Goal: Task Accomplishment & Management: Complete application form

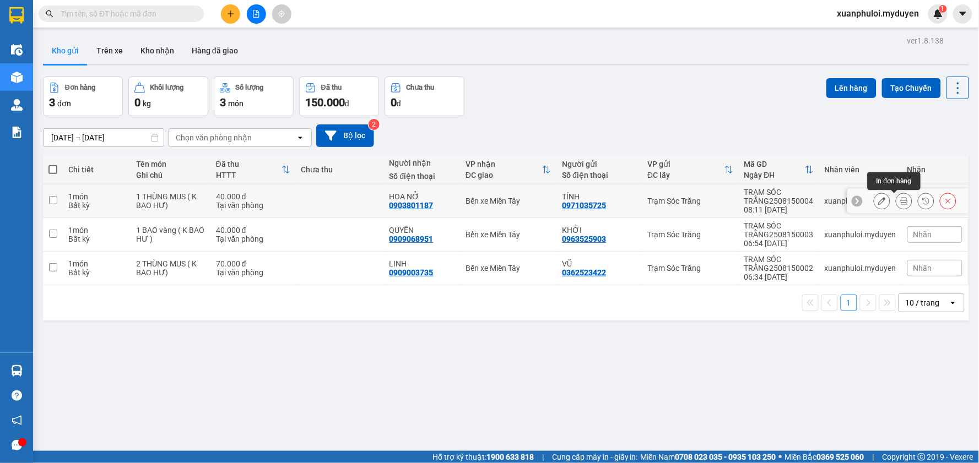
click at [900, 200] on icon at bounding box center [904, 201] width 8 height 8
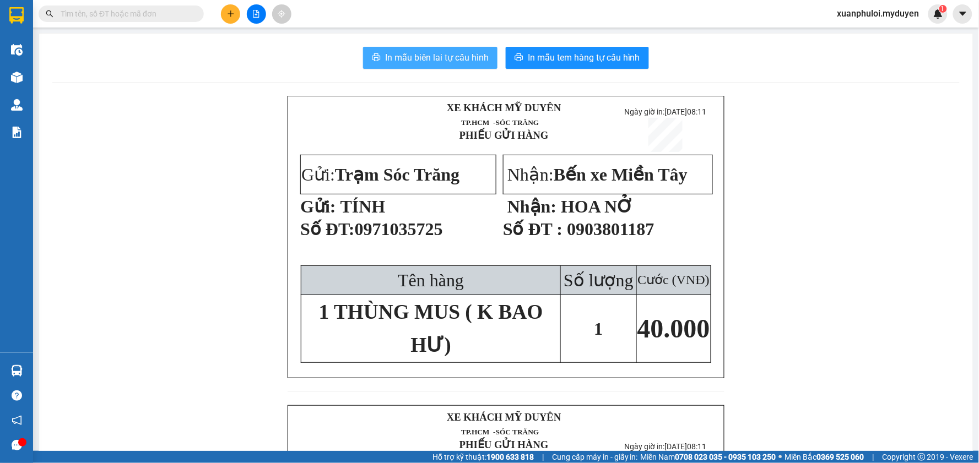
click at [454, 52] on span "In mẫu biên lai tự cấu hình" at bounding box center [437, 58] width 104 height 14
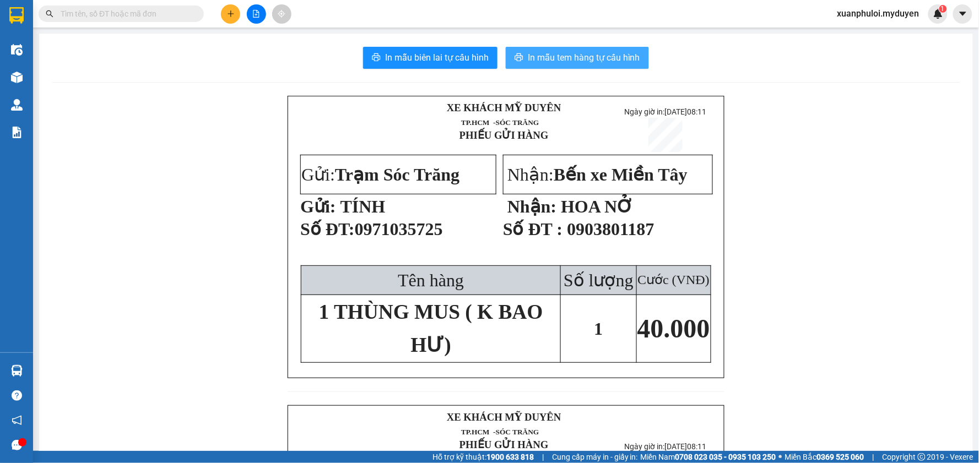
click at [595, 57] on span "In mẫu tem hàng tự cấu hình" at bounding box center [584, 58] width 112 height 14
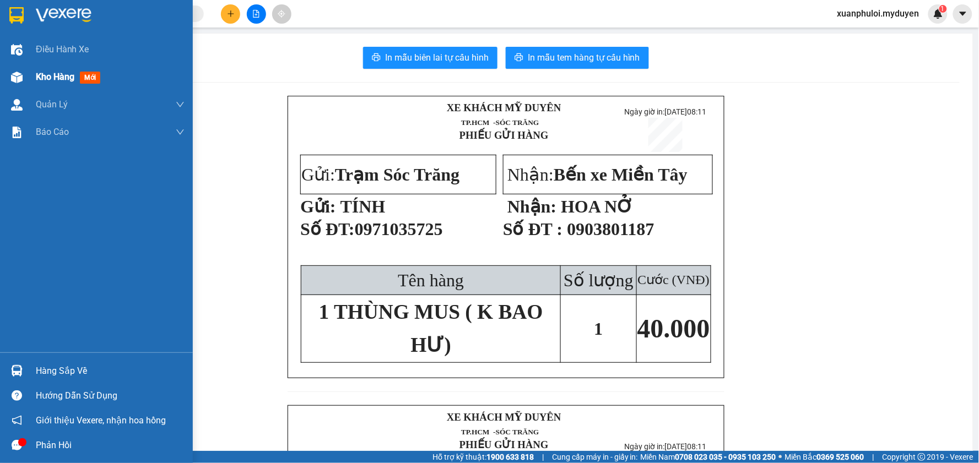
click at [52, 75] on span "Kho hàng" at bounding box center [55, 77] width 39 height 10
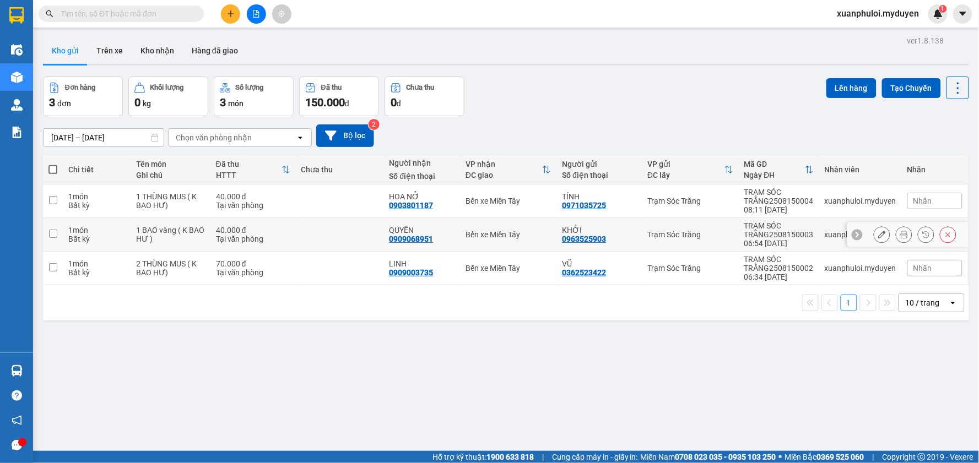
click at [51, 235] on input "checkbox" at bounding box center [53, 234] width 8 height 8
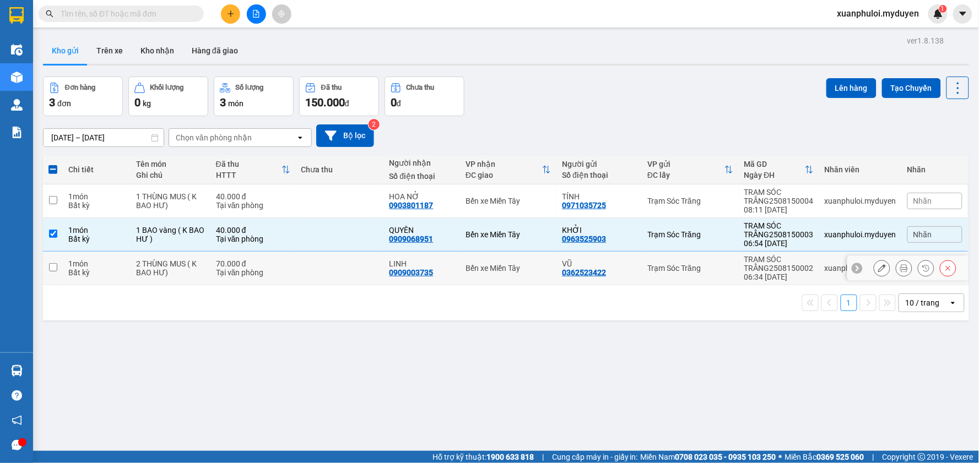
click at [53, 268] on input "checkbox" at bounding box center [53, 267] width 8 height 8
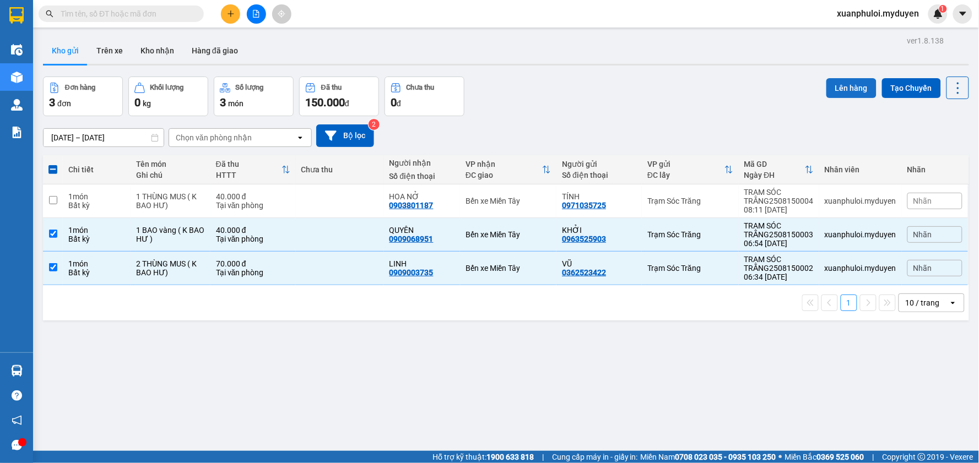
click at [850, 85] on button "Lên hàng" at bounding box center [851, 88] width 50 height 20
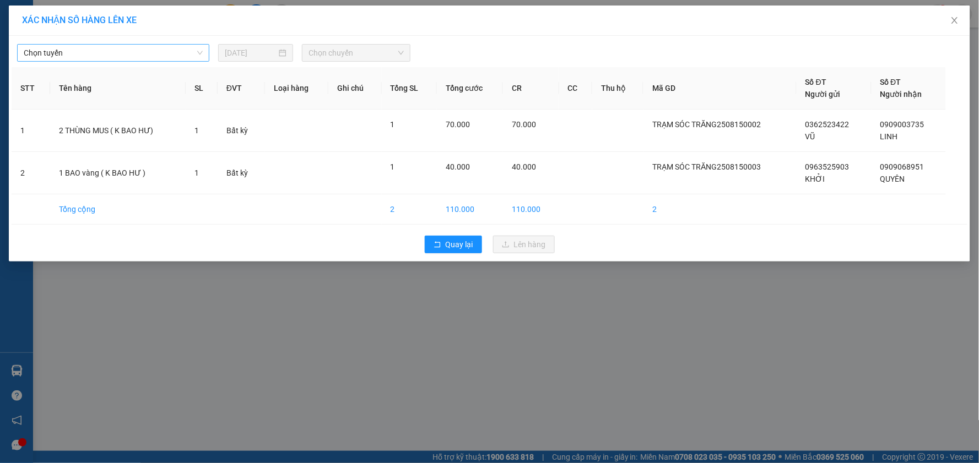
click at [133, 47] on span "Chọn tuyến" at bounding box center [113, 53] width 179 height 17
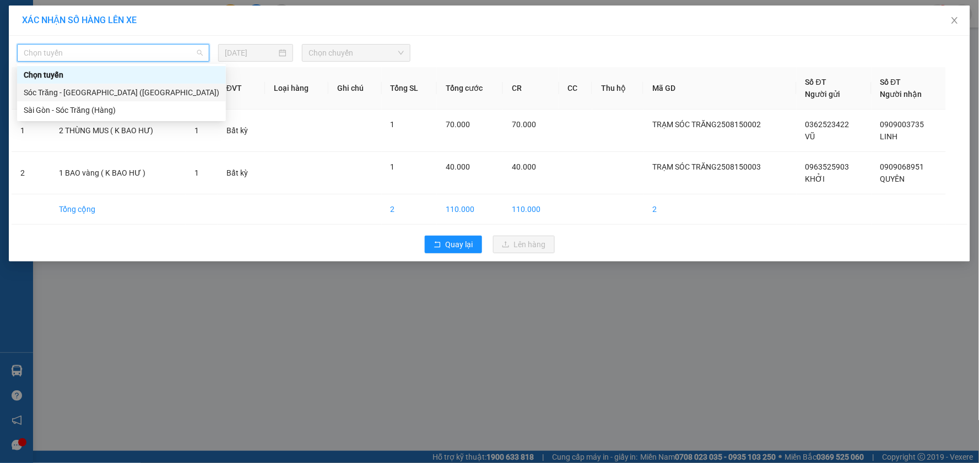
click at [91, 89] on div "Sóc Trăng - [GEOGRAPHIC_DATA] ([GEOGRAPHIC_DATA])" at bounding box center [122, 92] width 196 height 12
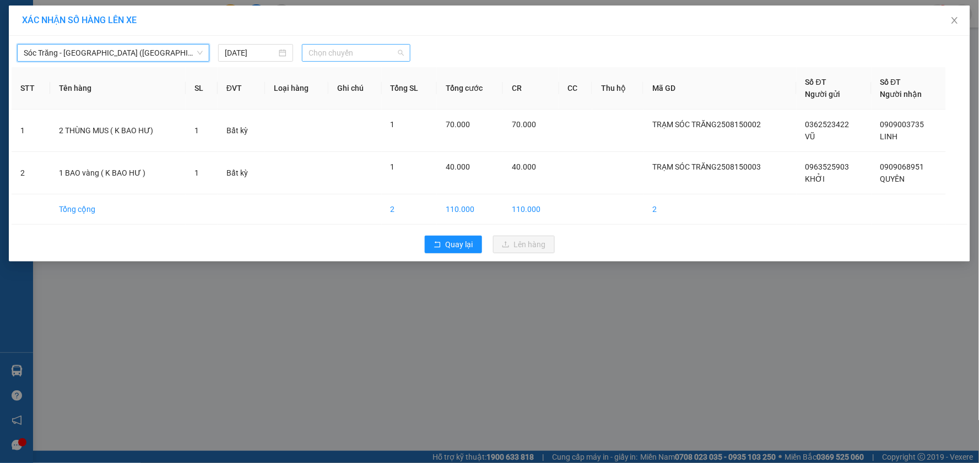
click at [367, 54] on span "Chọn chuyến" at bounding box center [355, 53] width 95 height 17
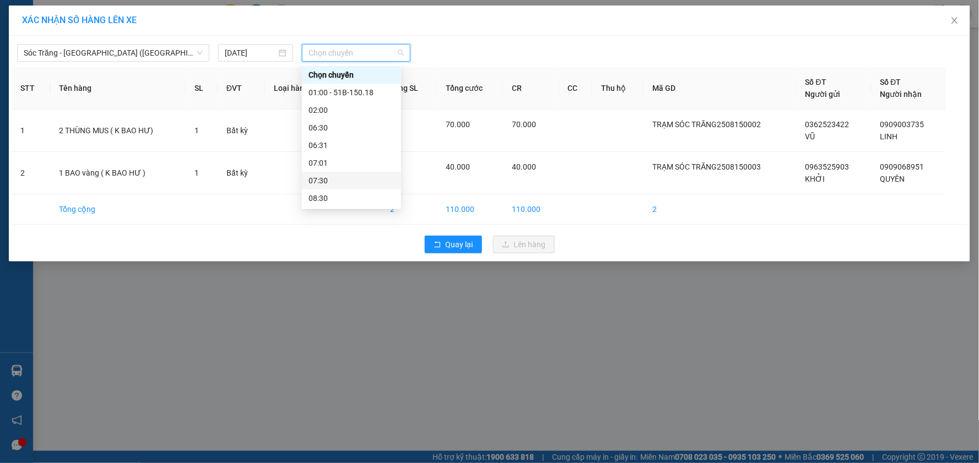
click at [337, 182] on div "07:30" at bounding box center [351, 181] width 86 height 12
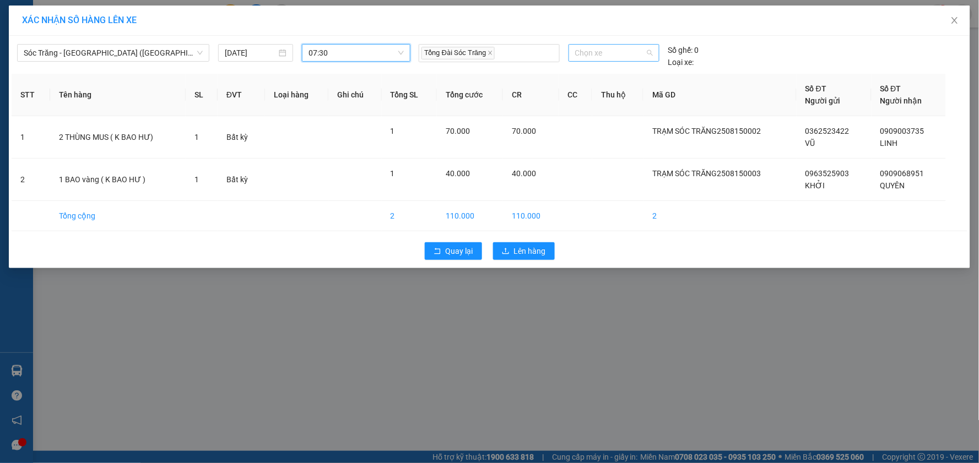
click at [592, 53] on span "Chọn xe" at bounding box center [614, 53] width 78 height 17
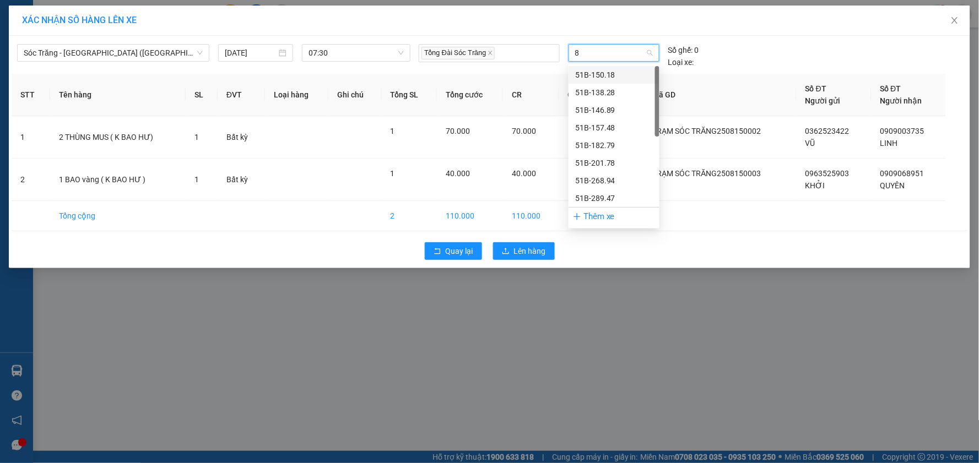
type input "89"
click at [596, 73] on div "51B-146.89" at bounding box center [614, 75] width 78 height 12
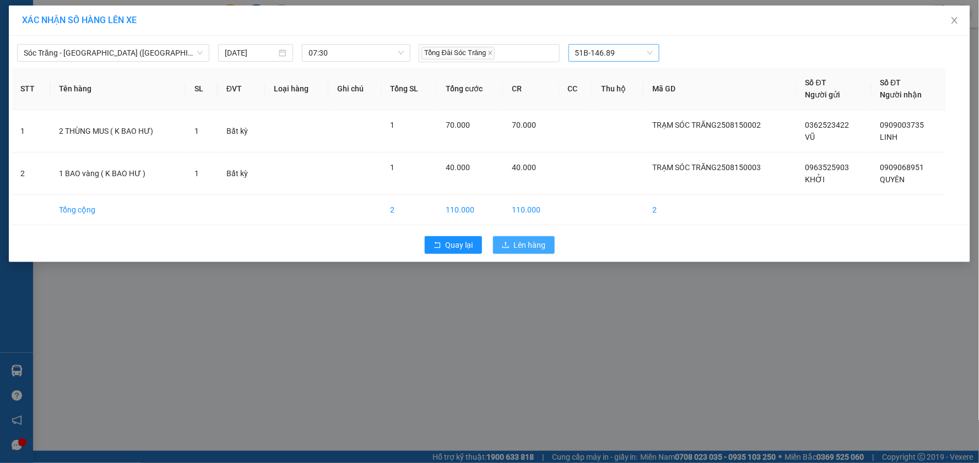
click at [522, 241] on span "Lên hàng" at bounding box center [530, 245] width 32 height 12
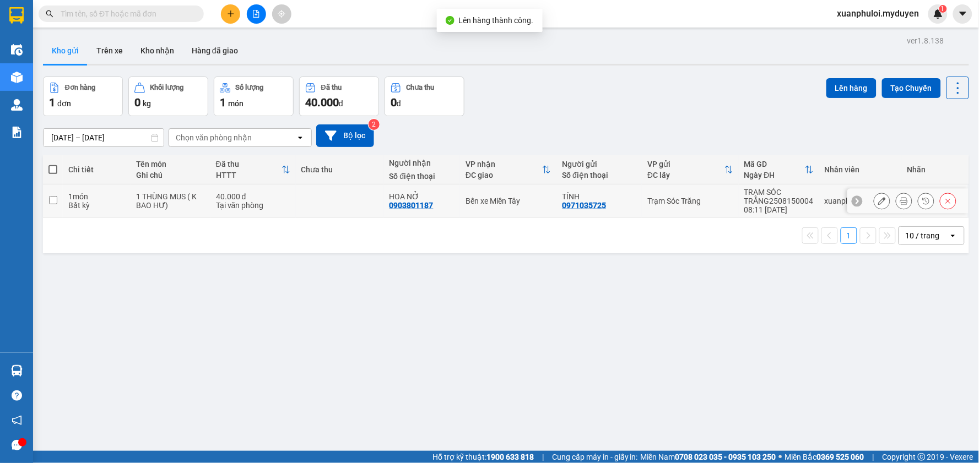
click at [50, 198] on input "checkbox" at bounding box center [53, 200] width 8 height 8
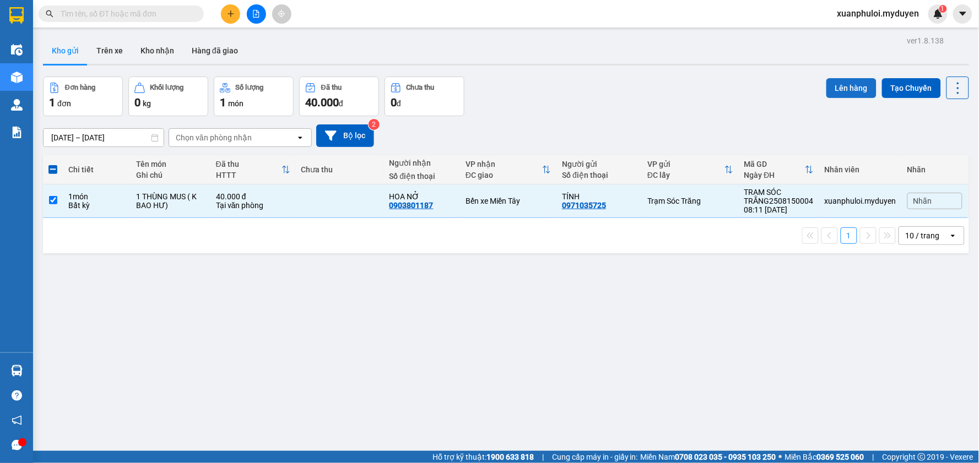
click at [848, 89] on button "Lên hàng" at bounding box center [851, 88] width 50 height 20
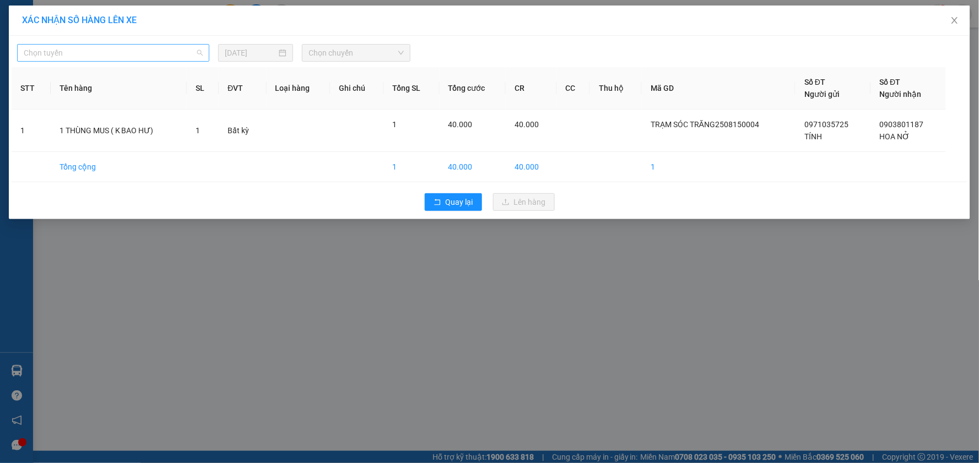
click at [161, 52] on span "Chọn tuyến" at bounding box center [113, 53] width 179 height 17
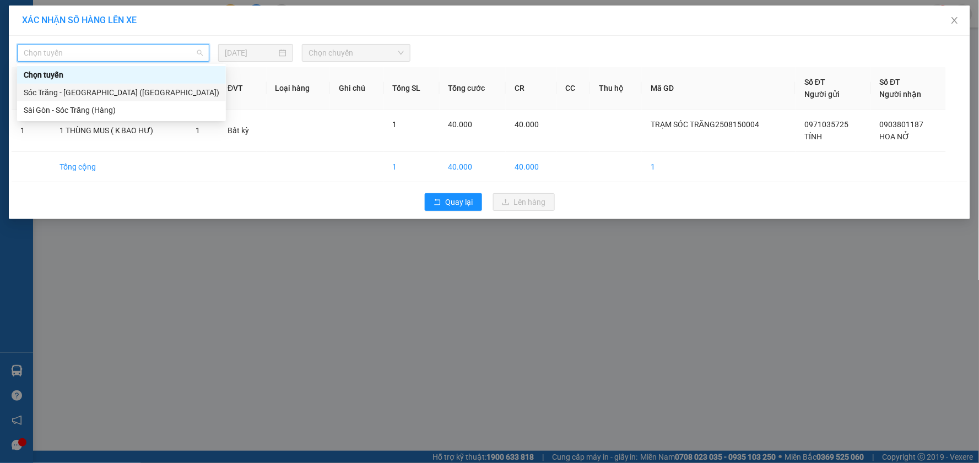
click at [108, 95] on div "Sóc Trăng - [GEOGRAPHIC_DATA] ([GEOGRAPHIC_DATA])" at bounding box center [122, 92] width 196 height 12
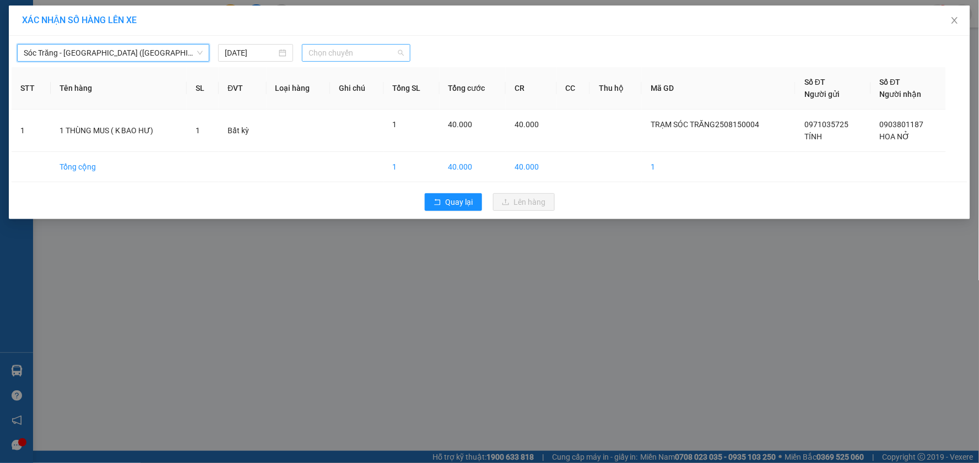
click at [351, 56] on span "Chọn chuyến" at bounding box center [355, 53] width 95 height 17
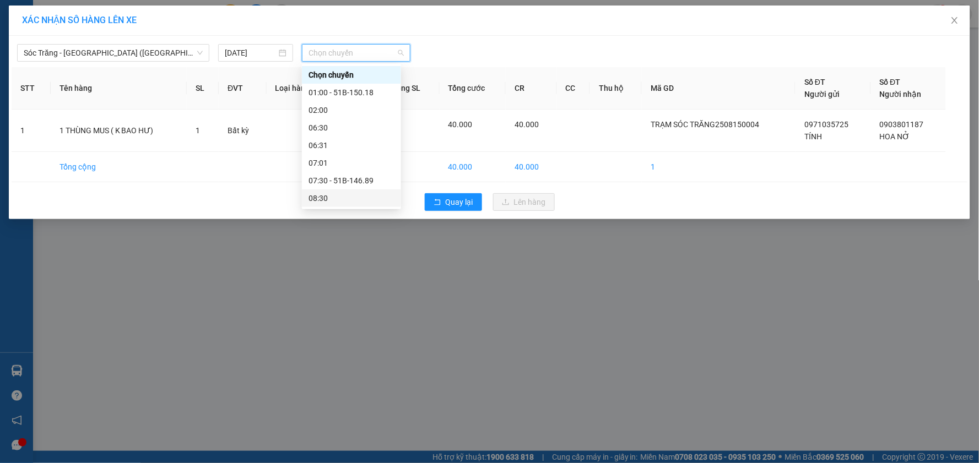
click at [325, 192] on div "08:30" at bounding box center [351, 198] width 86 height 12
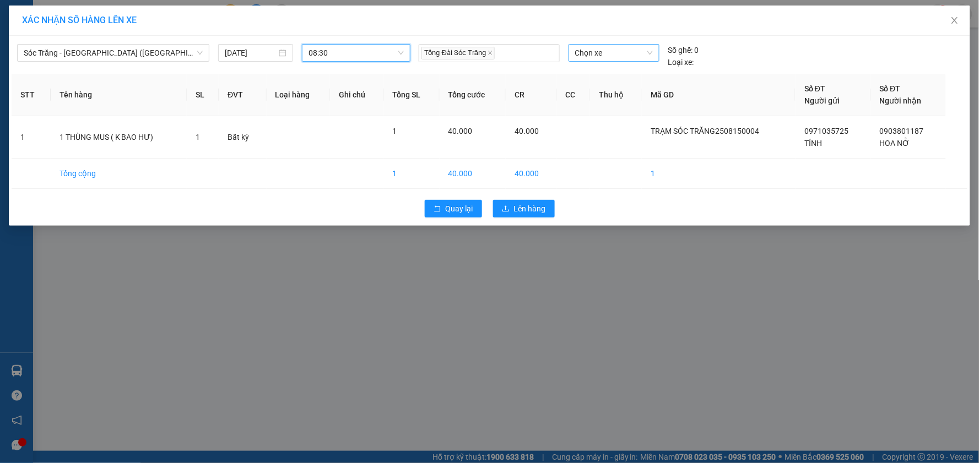
click at [602, 54] on span "Chọn xe" at bounding box center [614, 53] width 78 height 17
click at [597, 73] on div "50H-655.25" at bounding box center [614, 75] width 78 height 12
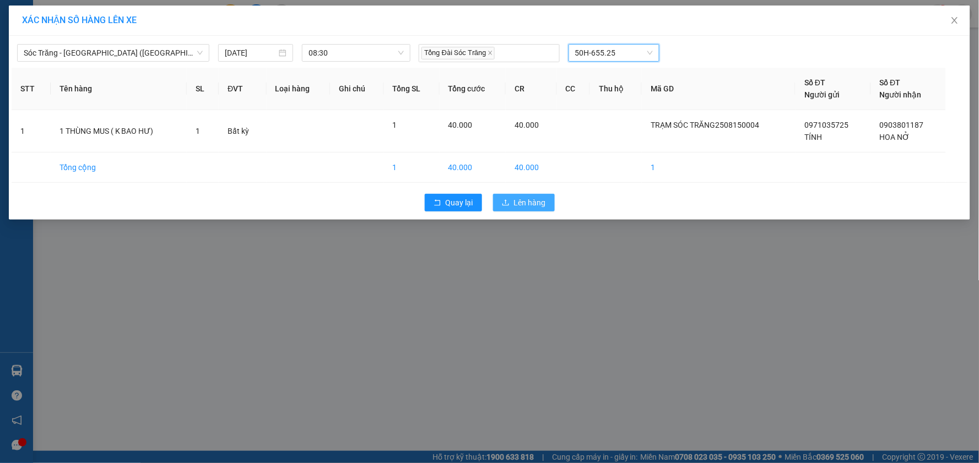
click at [522, 201] on span "Lên hàng" at bounding box center [530, 203] width 32 height 12
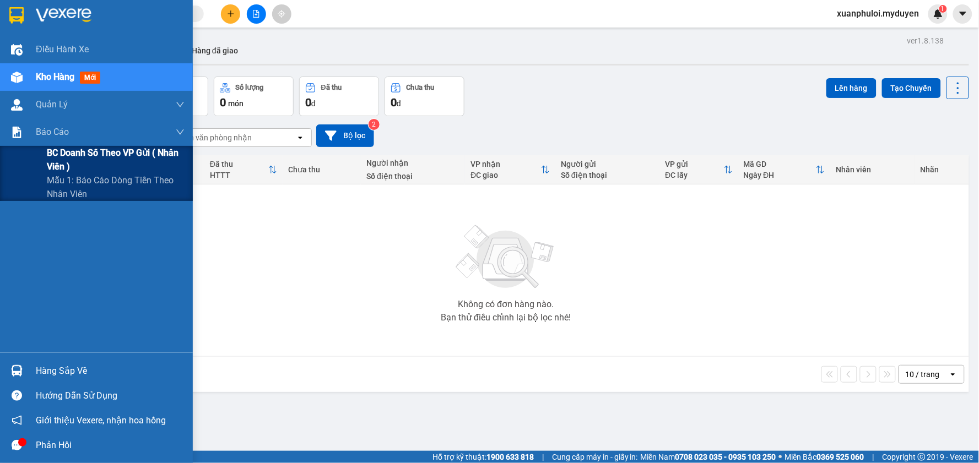
click at [84, 160] on span "BC doanh số theo VP gửi ( nhân viên )" at bounding box center [116, 160] width 138 height 28
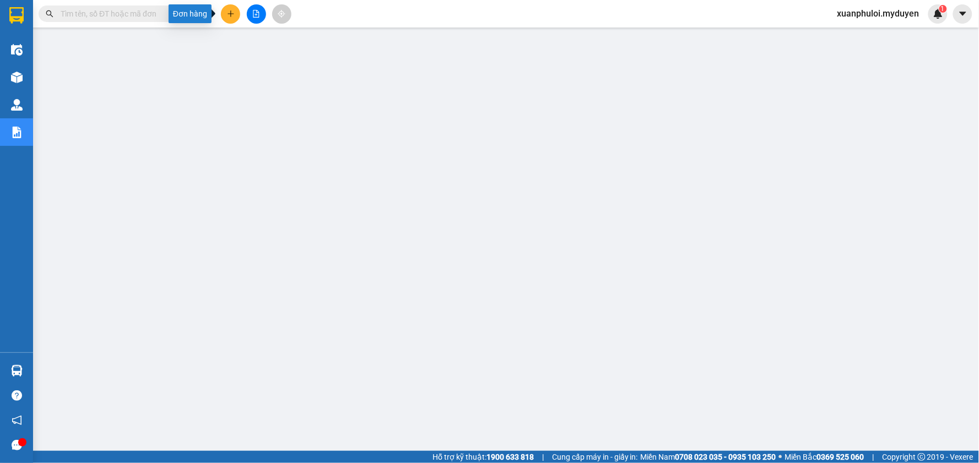
click at [234, 7] on button at bounding box center [230, 13] width 19 height 19
click at [239, 42] on div at bounding box center [235, 41] width 14 height 12
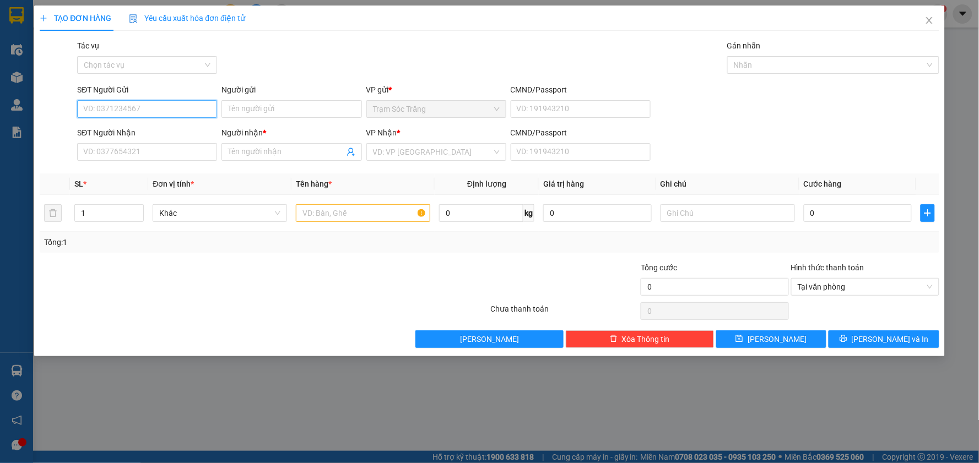
click at [151, 111] on input "SĐT Người Gửi" at bounding box center [147, 109] width 140 height 18
click at [147, 127] on div "0338523306 - CHÚ HÙNG" at bounding box center [147, 131] width 127 height 12
type input "0338523306"
type input "CHÚ HÙNG"
type input "0385953106"
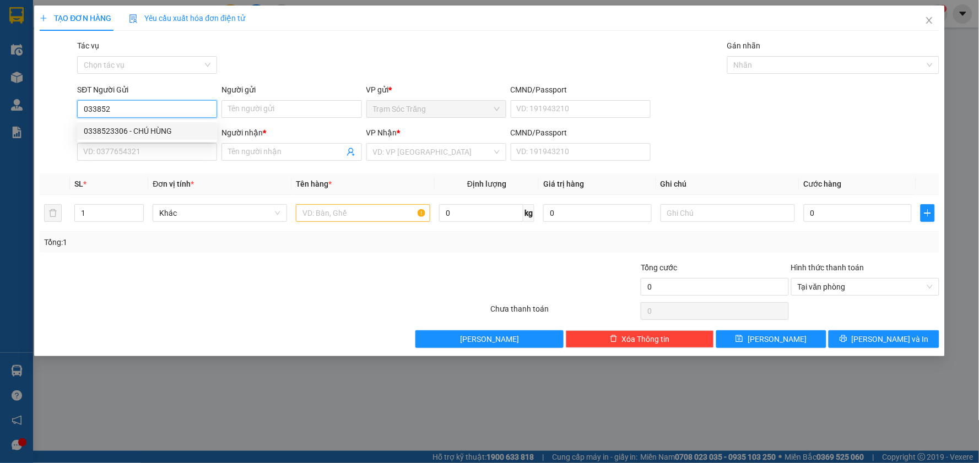
type input "NGỌC"
type input "40.000"
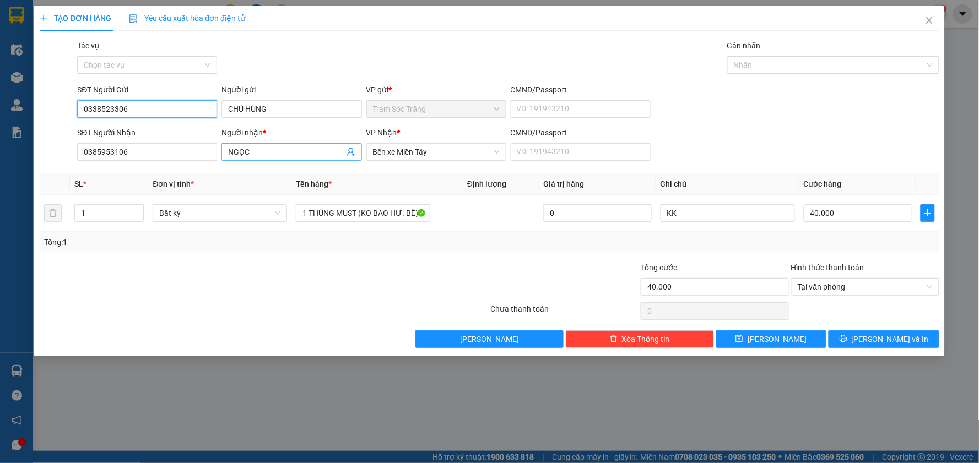
type input "0338523306"
click at [268, 147] on input "NGỌC" at bounding box center [286, 152] width 116 height 12
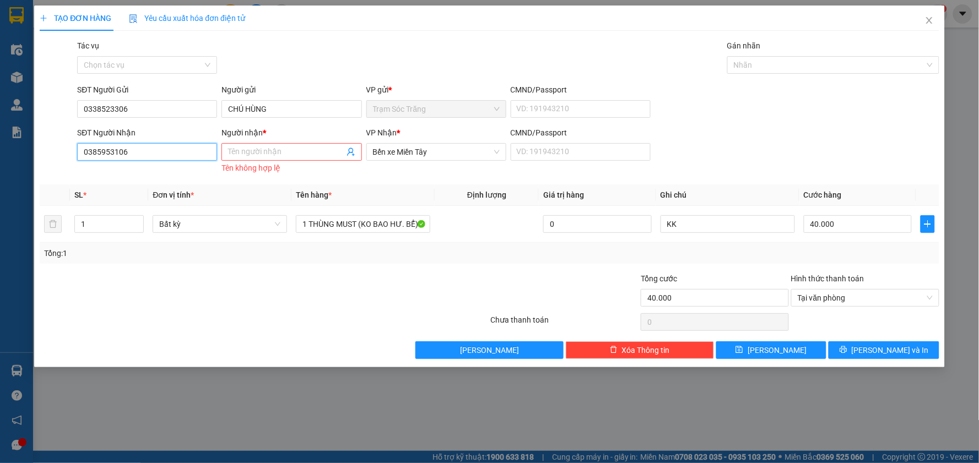
click at [188, 151] on input "0385953106" at bounding box center [147, 152] width 140 height 18
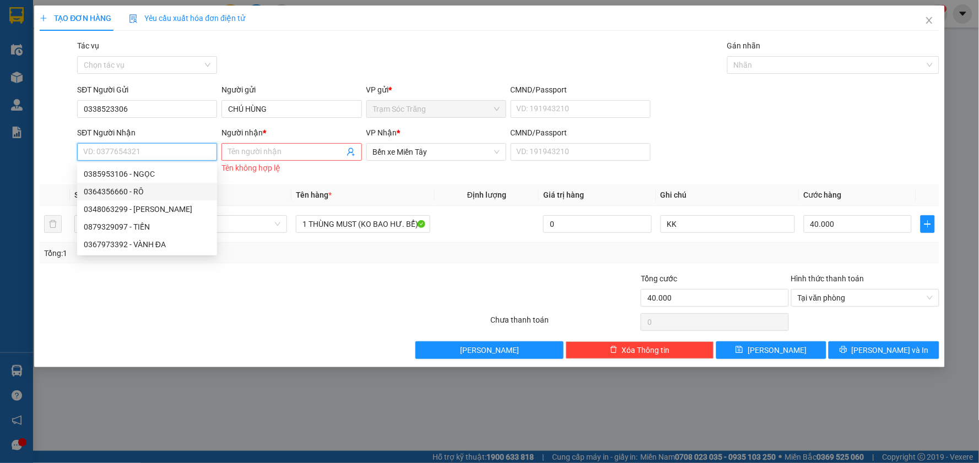
click at [161, 194] on div "0364356660 - RÔ" at bounding box center [147, 192] width 127 height 12
type input "0364356660"
type input "RÔ"
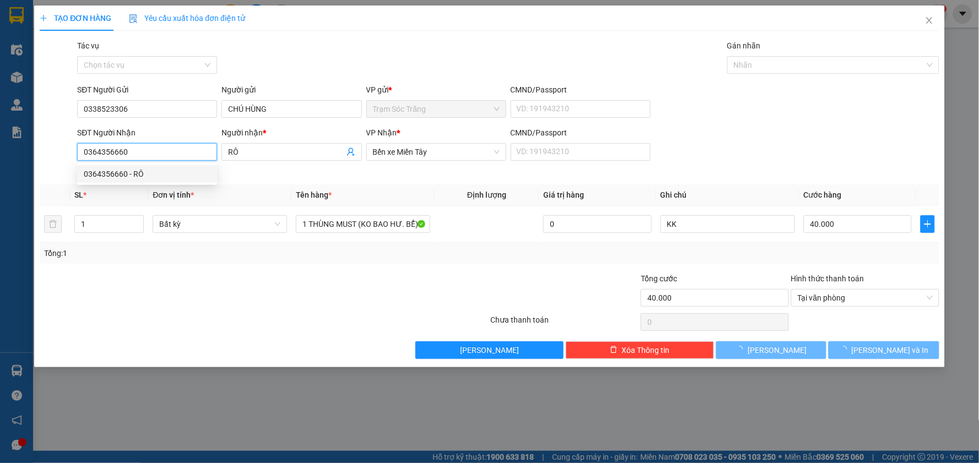
type input "20.000"
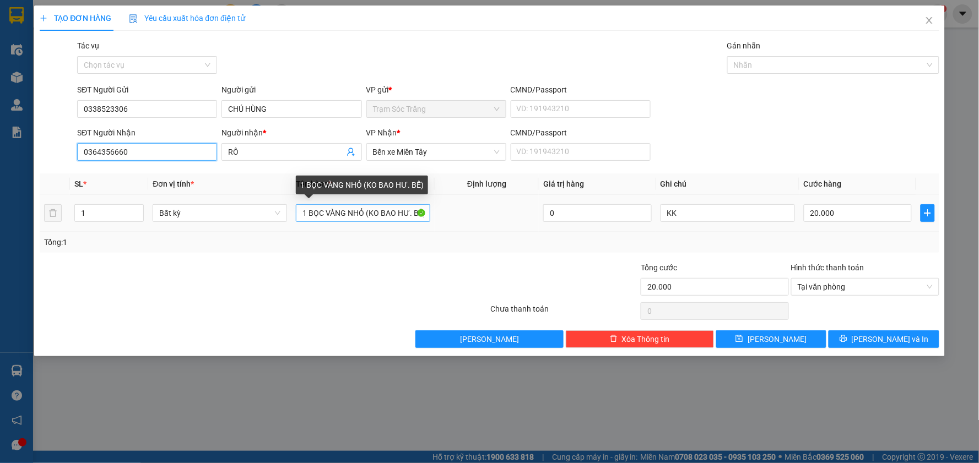
type input "0364356660"
drag, startPoint x: 365, startPoint y: 214, endPoint x: 269, endPoint y: 212, distance: 96.4
click at [269, 212] on tr "1 Bất kỳ 1 BỌC VÀNG NHỎ (KO BAO HƯ. BỂ) 0 KK 20.000" at bounding box center [490, 213] width 900 height 37
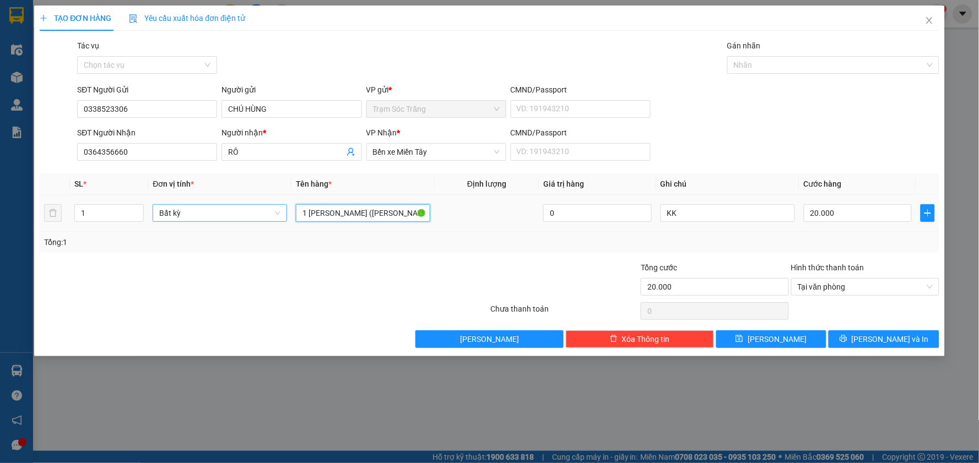
type input "1 THÙNG MUST (KO BAO HƯ. BỂ)"
click at [846, 214] on input "20.000" at bounding box center [858, 213] width 109 height 18
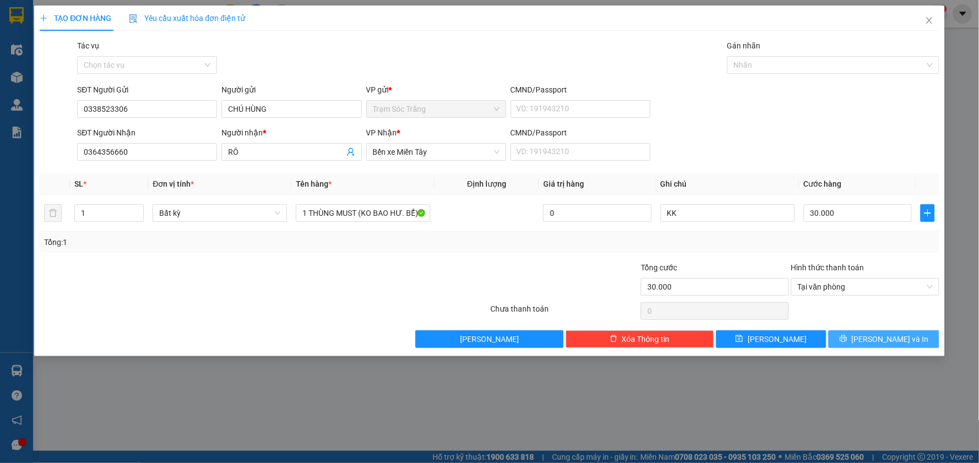
click at [880, 337] on span "[PERSON_NAME] và In" at bounding box center [890, 339] width 77 height 12
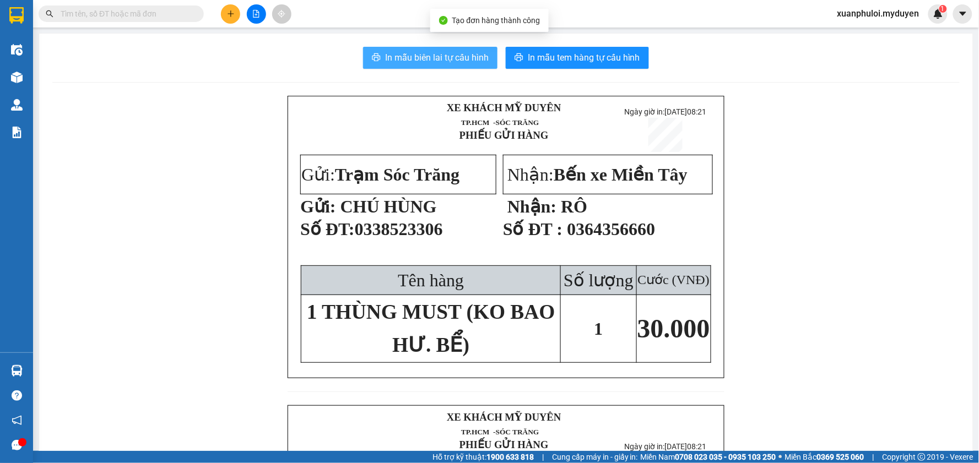
click at [462, 61] on span "In mẫu biên lai tự cấu hình" at bounding box center [437, 58] width 104 height 14
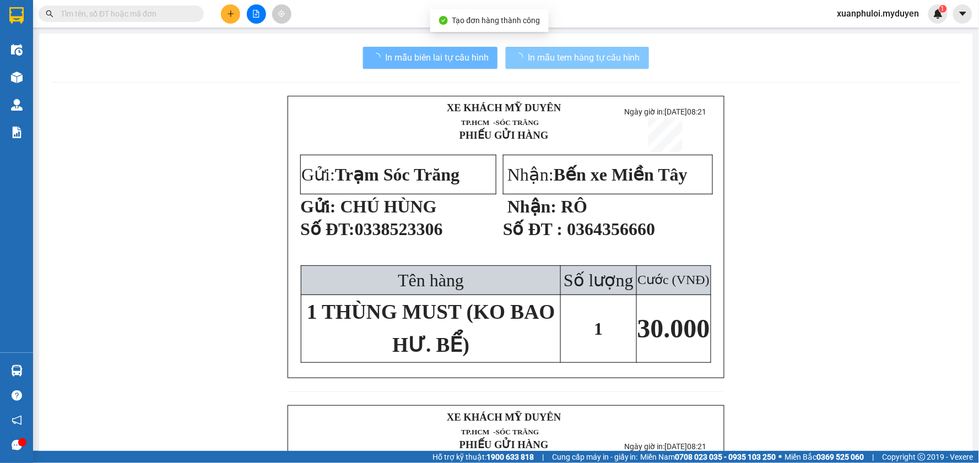
click at [577, 58] on span "In mẫu tem hàng tự cấu hình" at bounding box center [584, 58] width 112 height 14
